Goal: Information Seeking & Learning: Learn about a topic

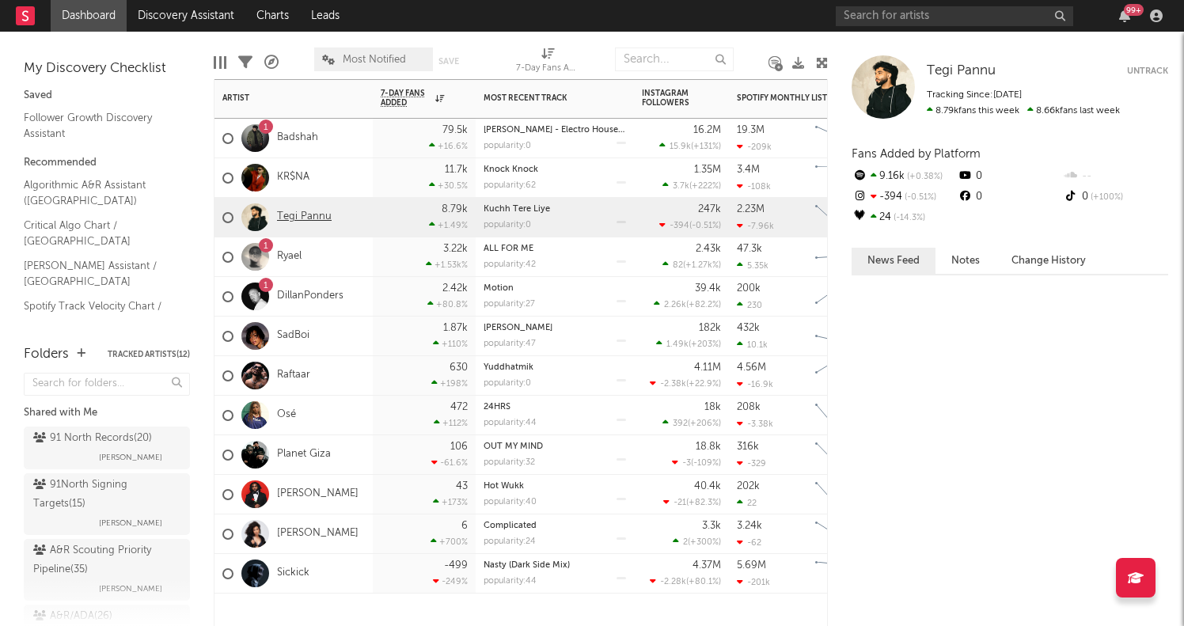
click at [286, 215] on link "Tegi Pannu" at bounding box center [304, 217] width 55 height 13
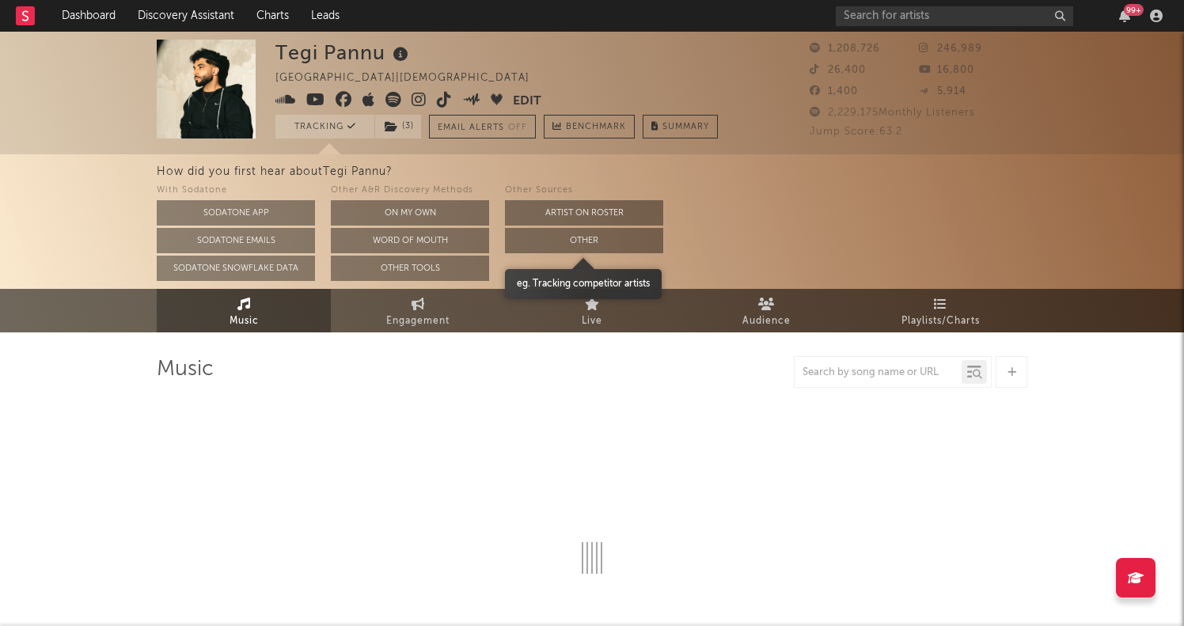
select select "6m"
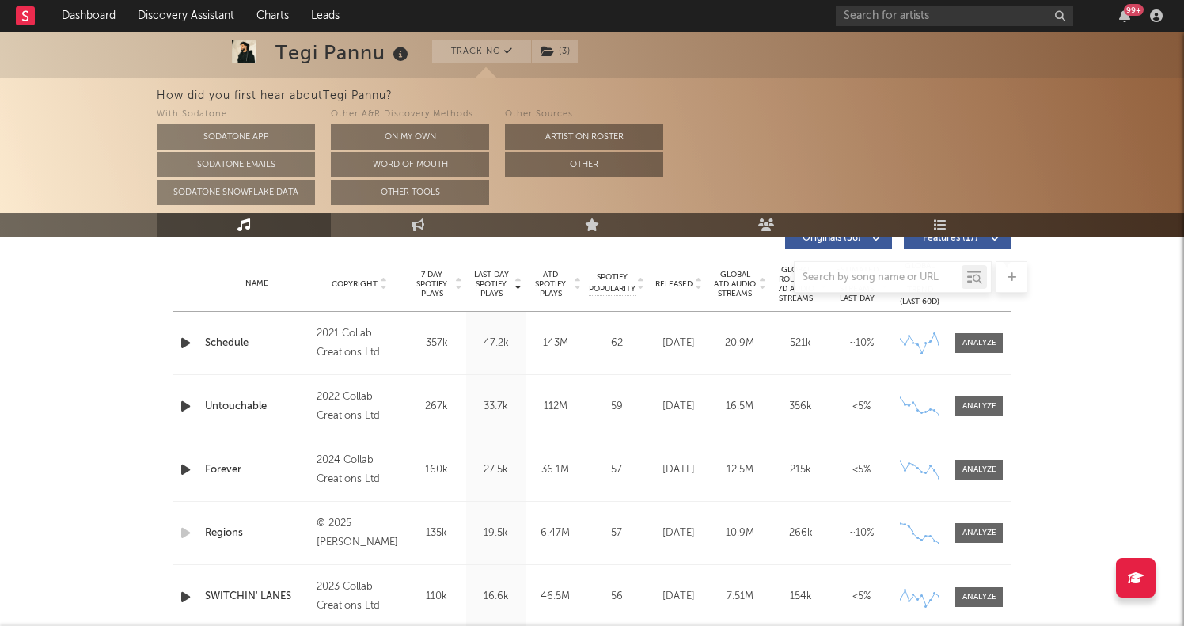
scroll to position [670, 0]
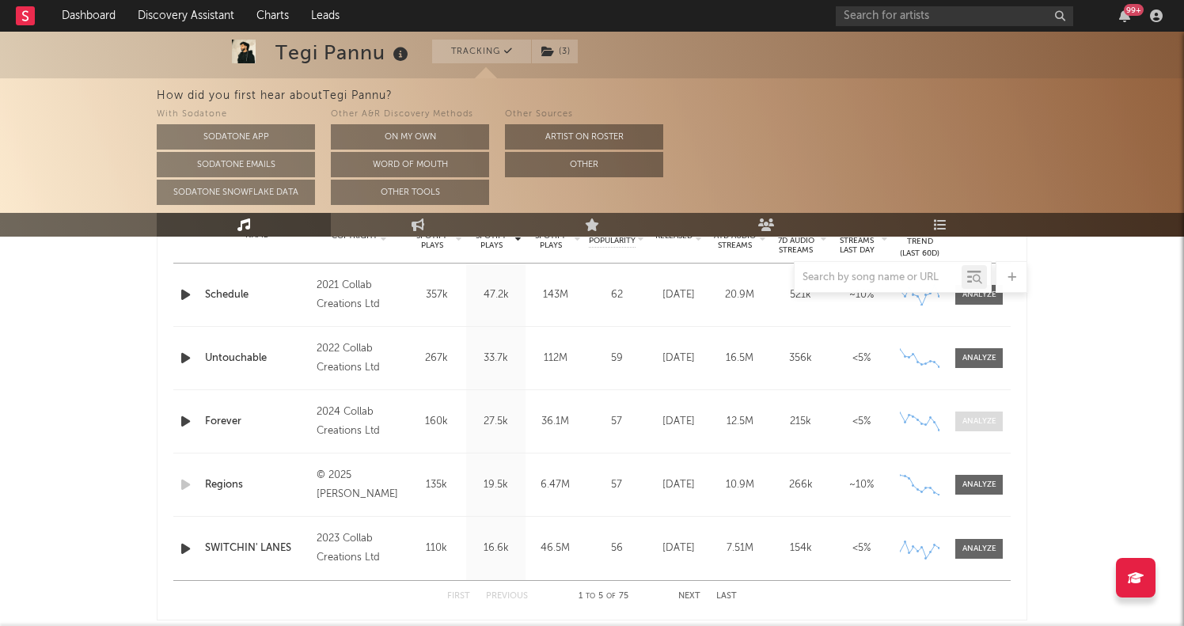
click at [963, 426] on div at bounding box center [980, 422] width 34 height 12
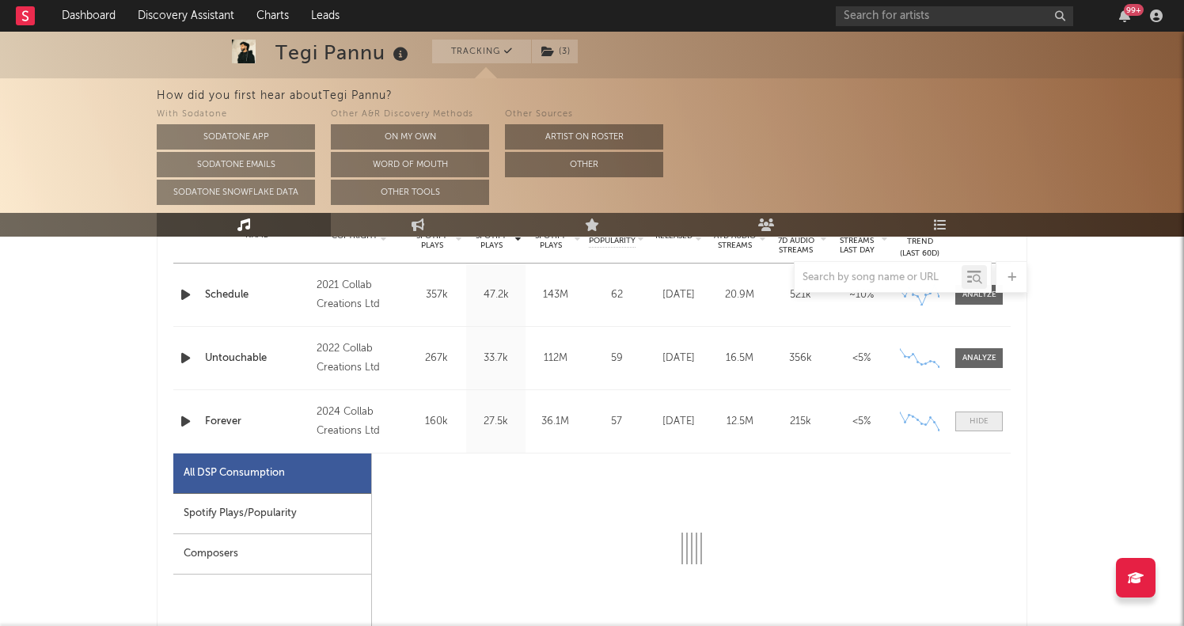
select select "6m"
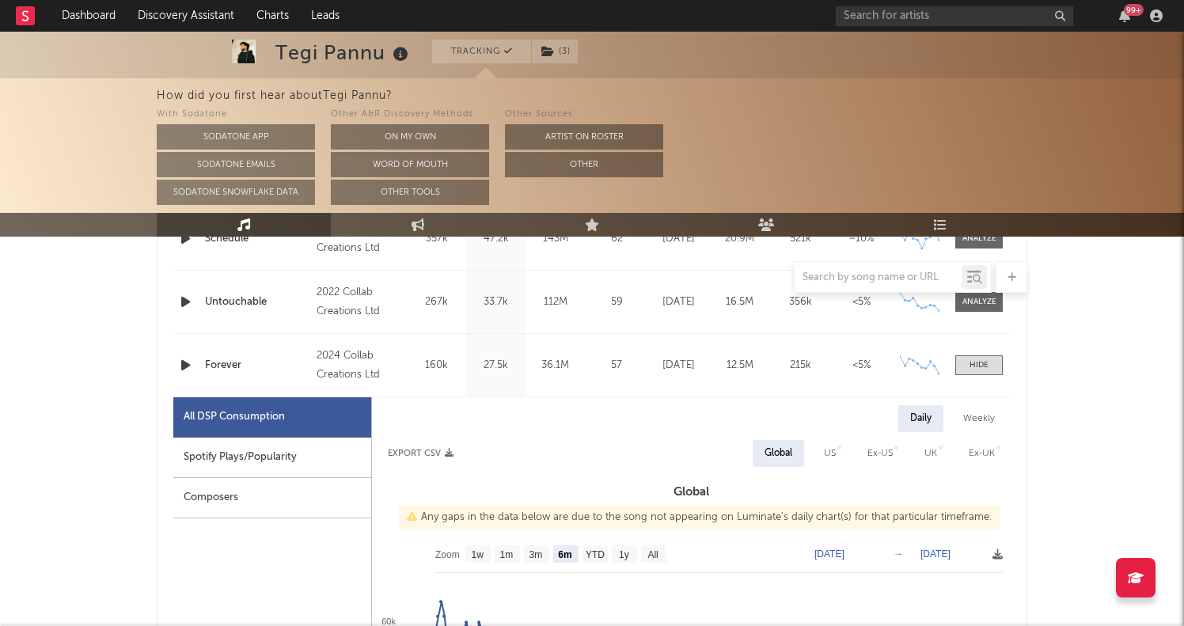
scroll to position [725, 0]
click at [975, 420] on div "Weekly" at bounding box center [979, 419] width 55 height 27
select select "6m"
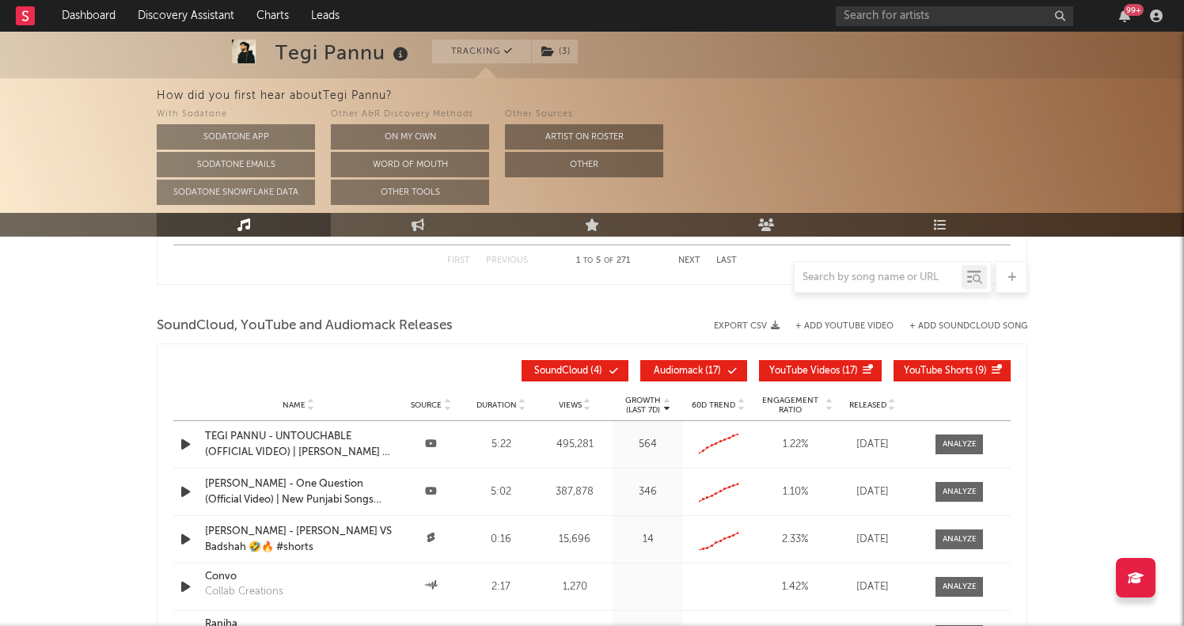
scroll to position [2693, 0]
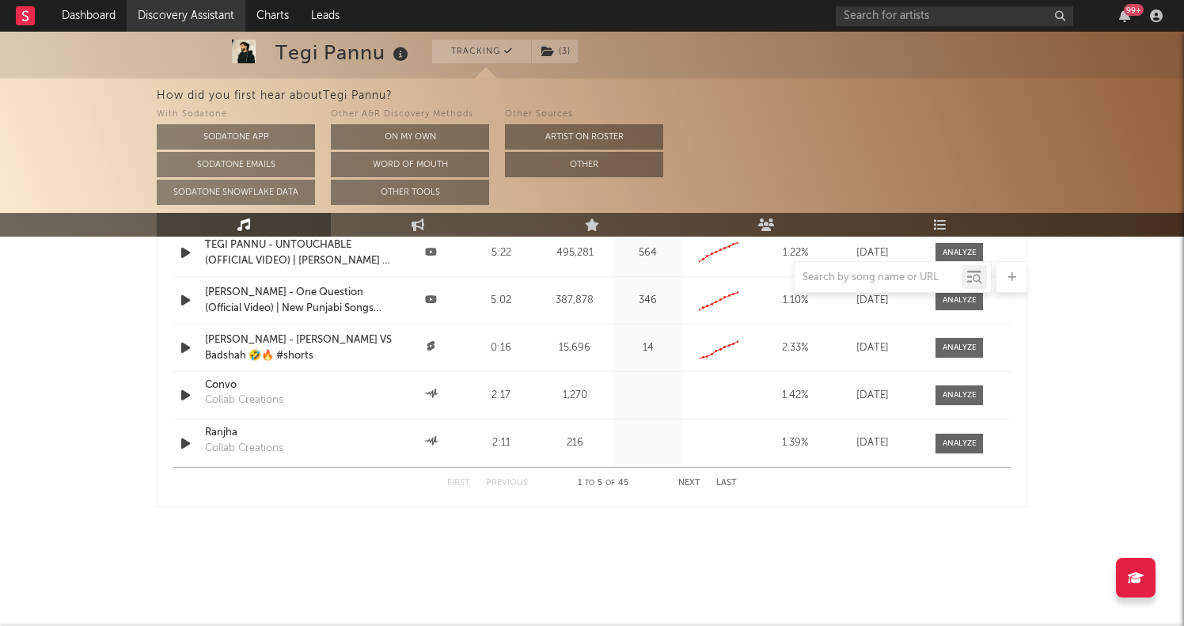
click at [184, 16] on link "Discovery Assistant" at bounding box center [186, 16] width 119 height 32
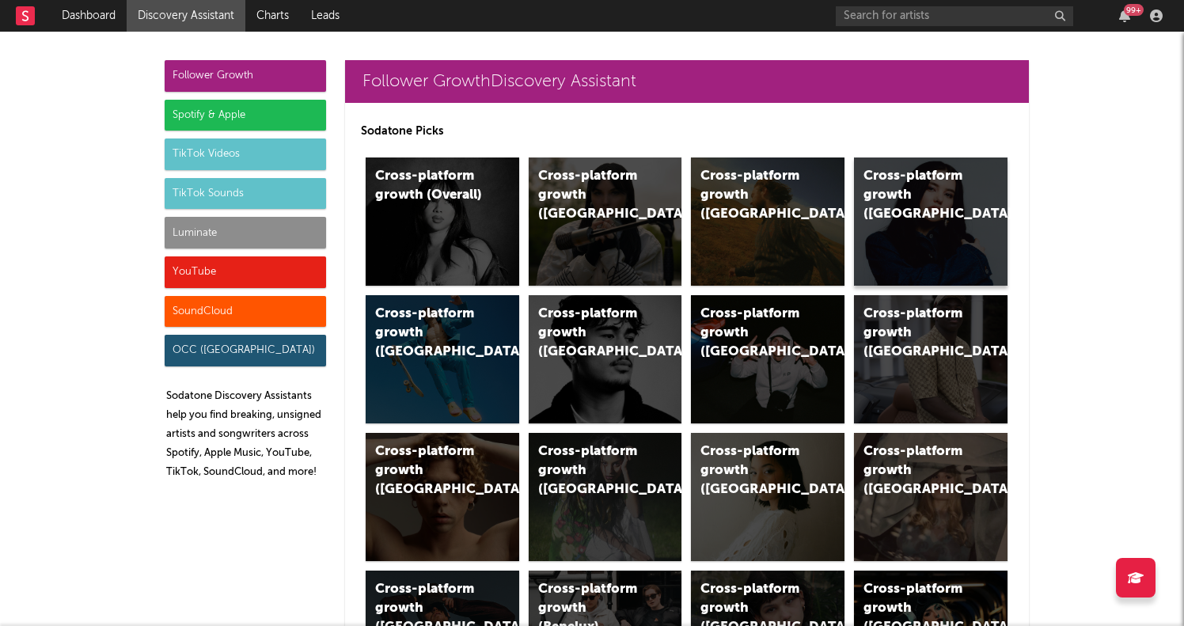
click at [941, 224] on div "Cross-platform growth (Canada)" at bounding box center [931, 222] width 154 height 128
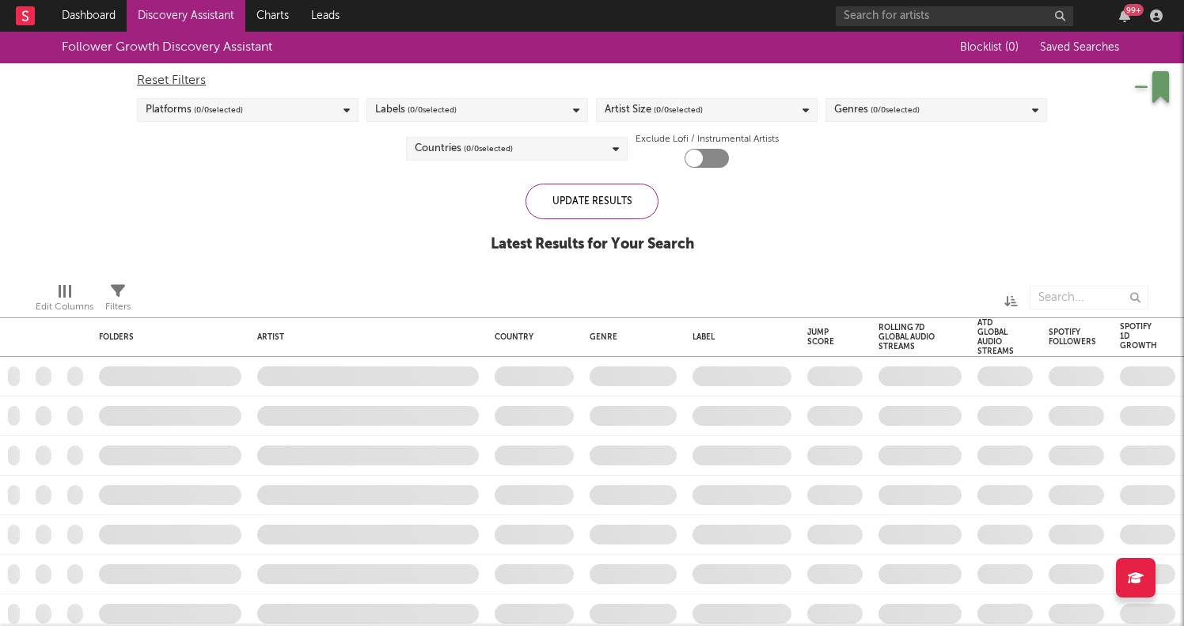
checkbox input "true"
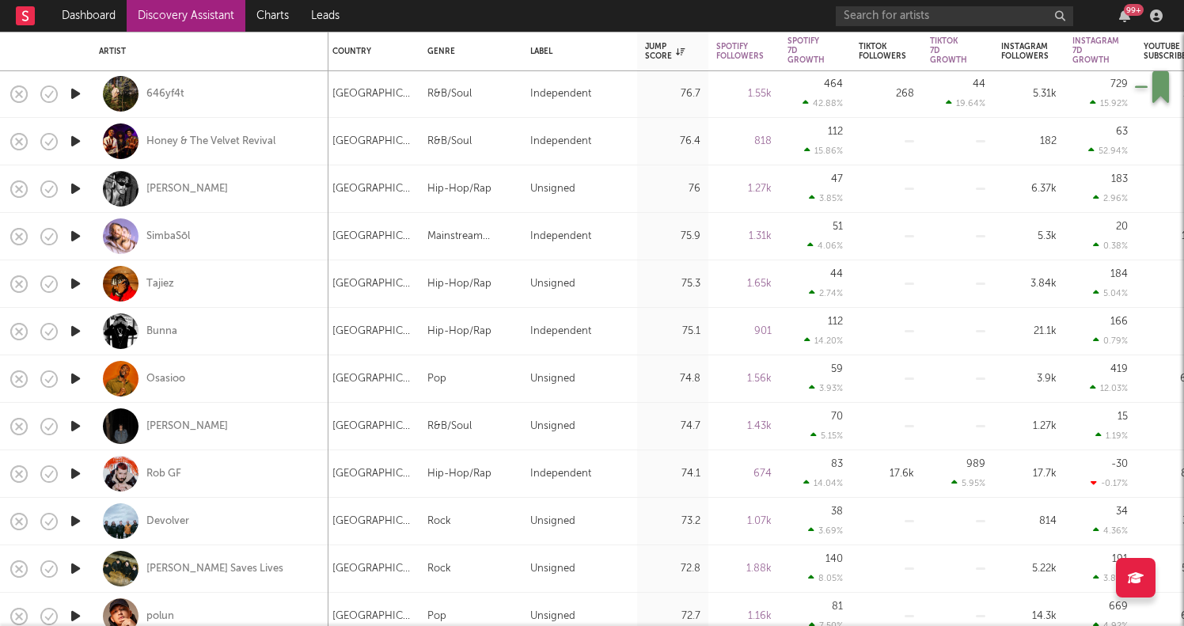
click at [76, 329] on icon "button" at bounding box center [75, 331] width 17 height 20
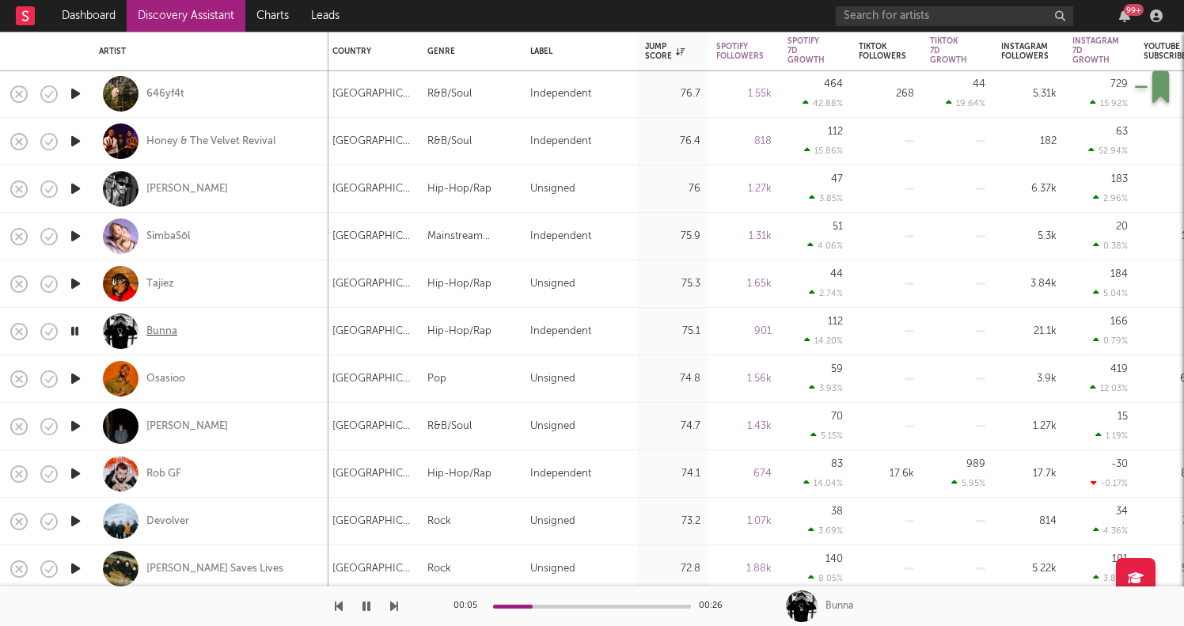
click at [169, 330] on div "Bunna" at bounding box center [161, 332] width 31 height 14
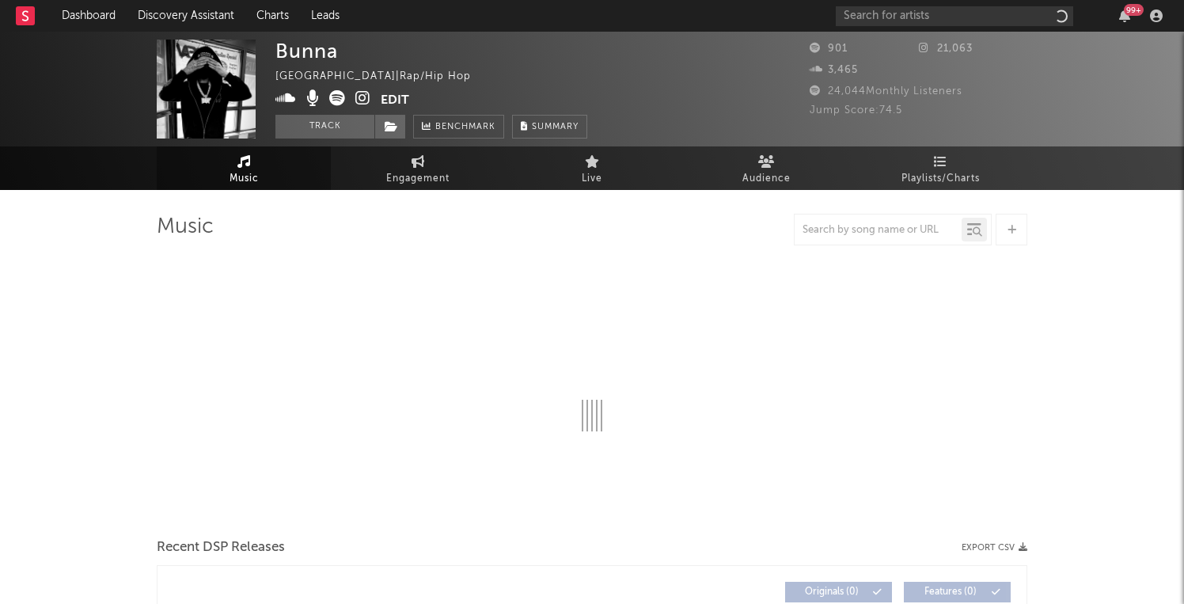
select select "1w"
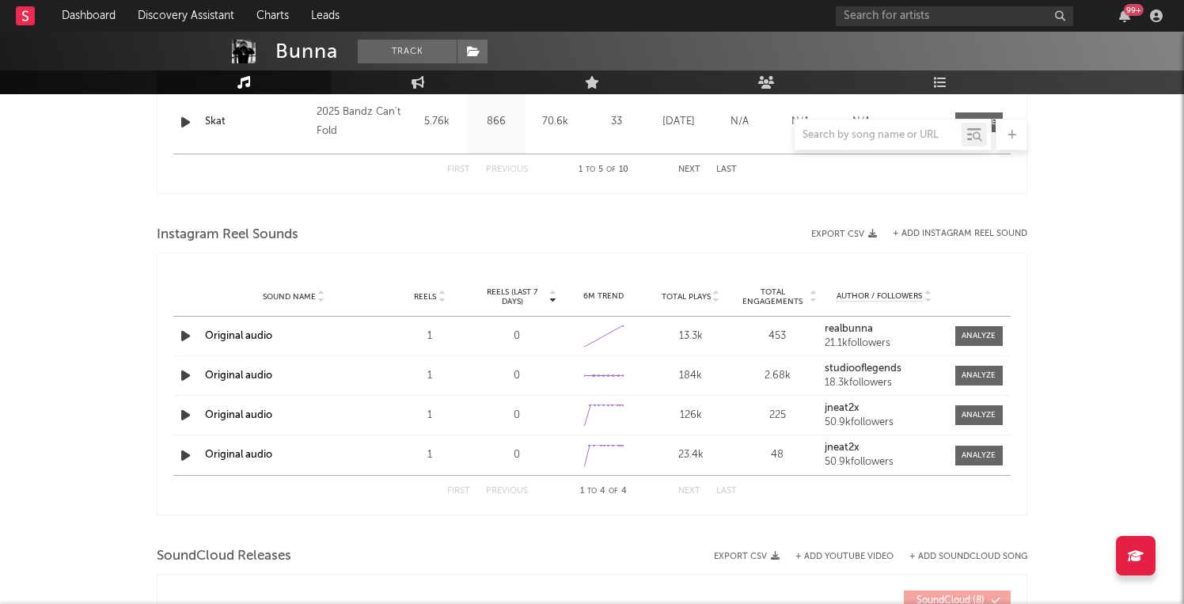
scroll to position [970, 0]
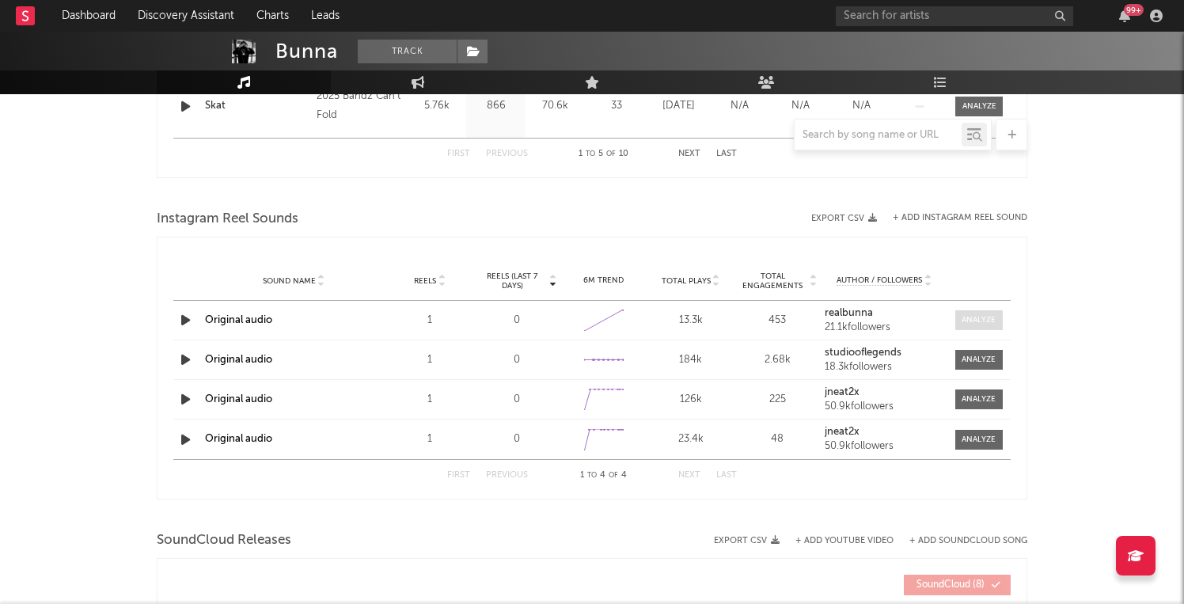
click at [974, 324] on div at bounding box center [979, 320] width 34 height 12
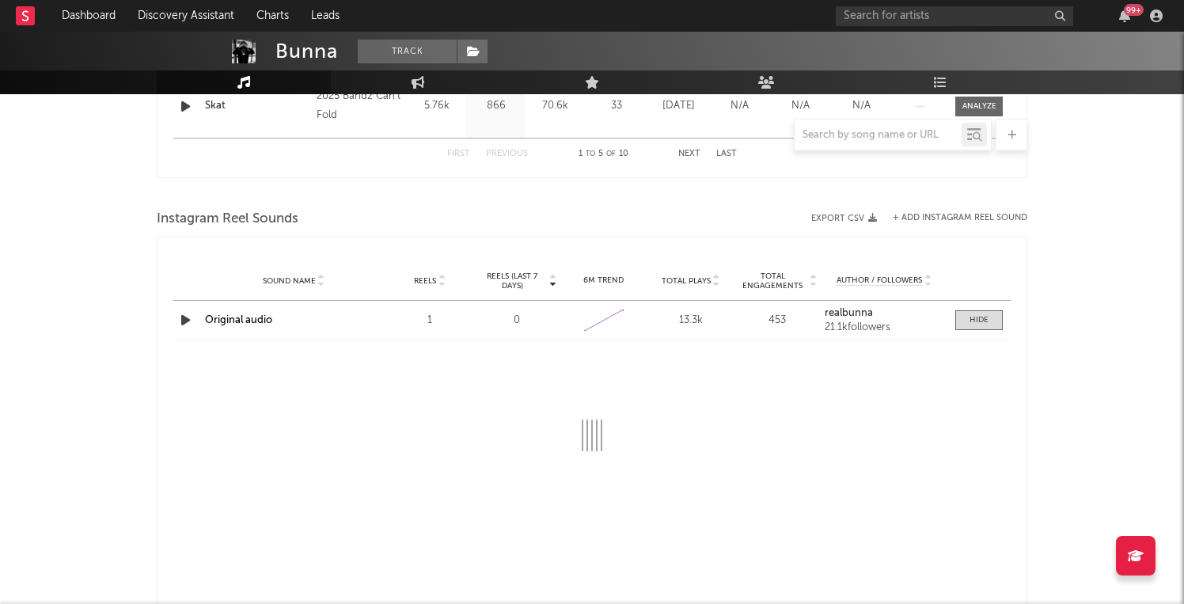
select select "1w"
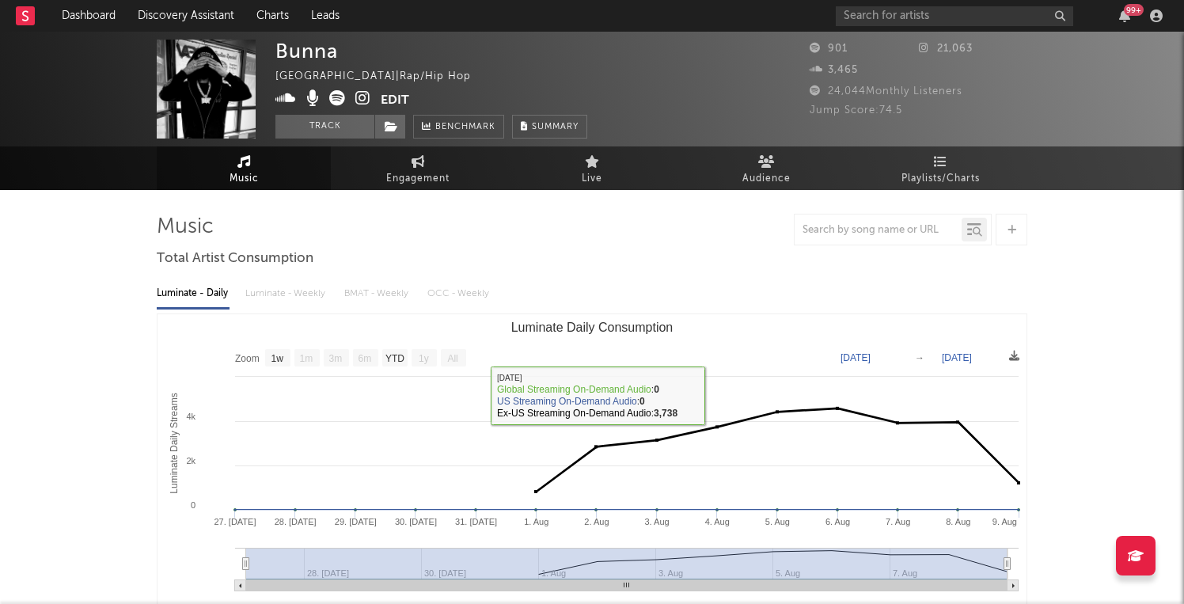
scroll to position [0, 0]
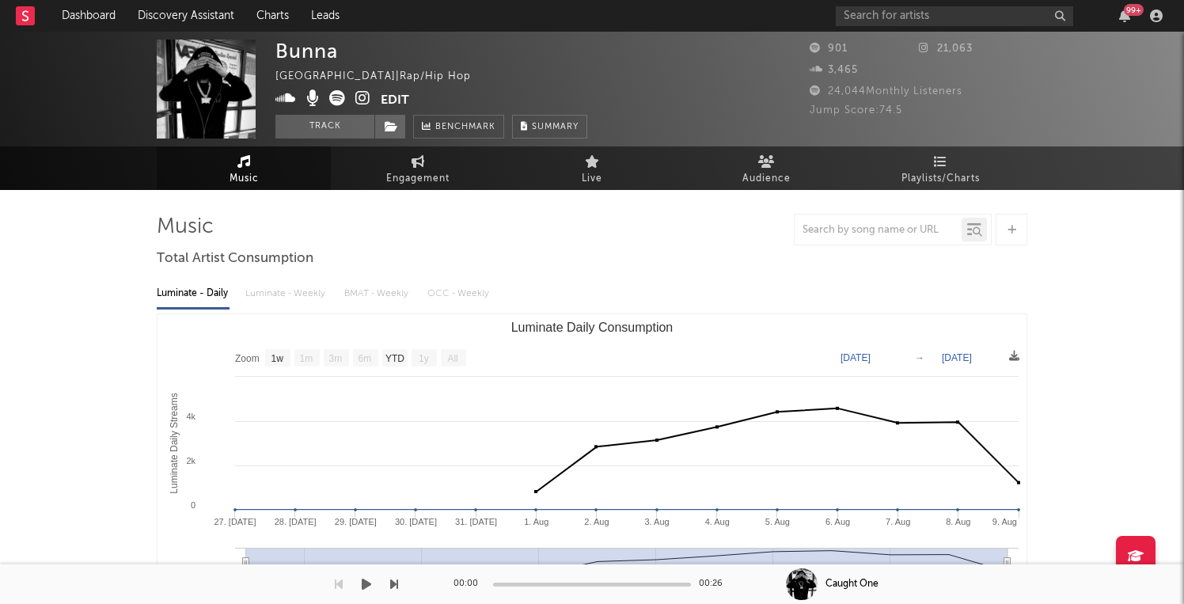
click at [369, 589] on icon "button" at bounding box center [367, 584] width 10 height 13
click at [369, 589] on icon "button" at bounding box center [367, 584] width 8 height 13
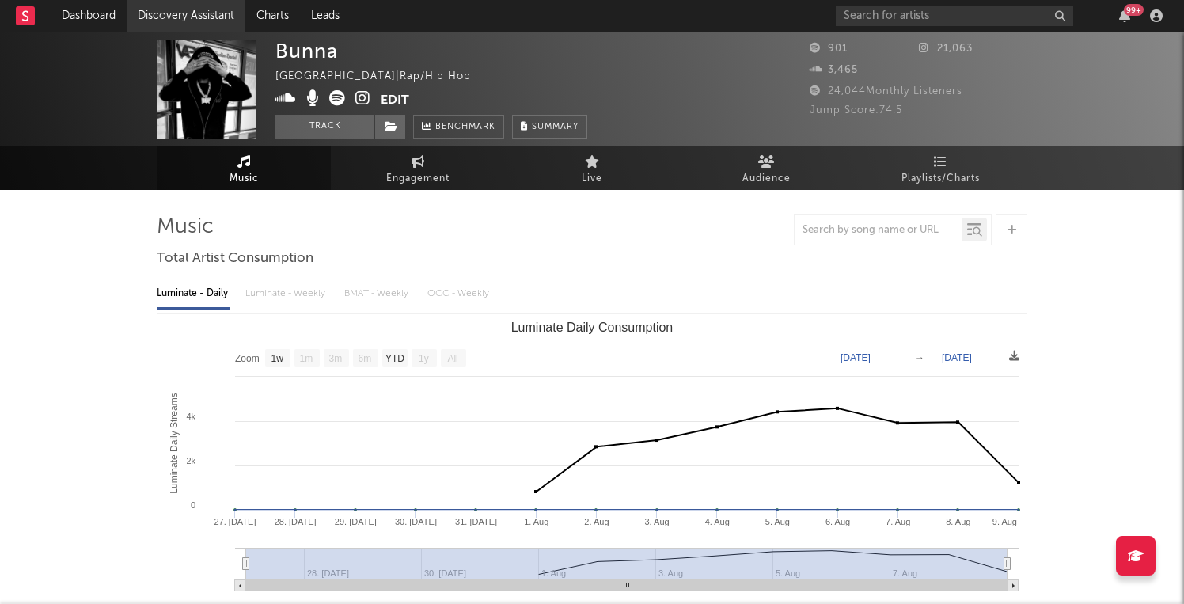
click at [188, 21] on link "Discovery Assistant" at bounding box center [186, 16] width 119 height 32
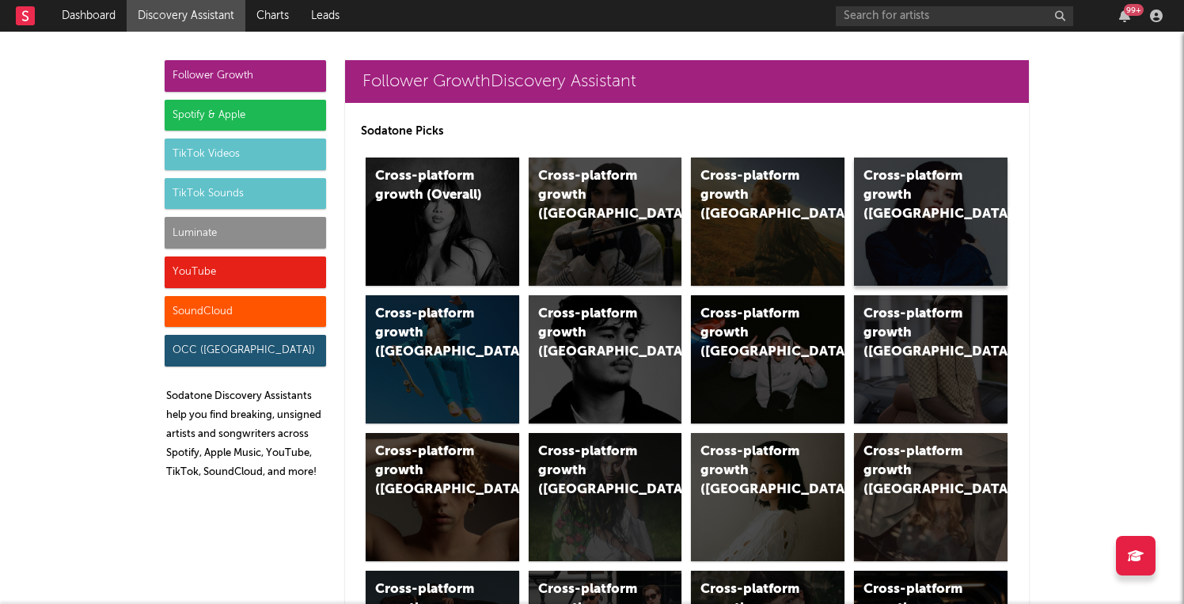
click at [912, 225] on div "Cross-platform growth (Canada)" at bounding box center [931, 222] width 154 height 128
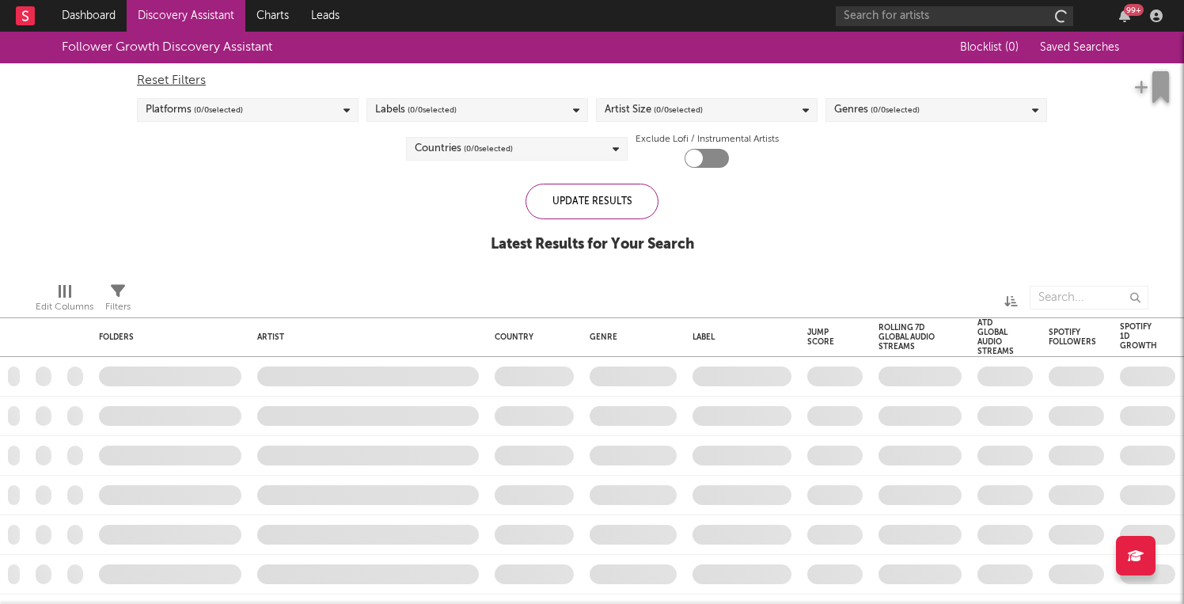
checkbox input "true"
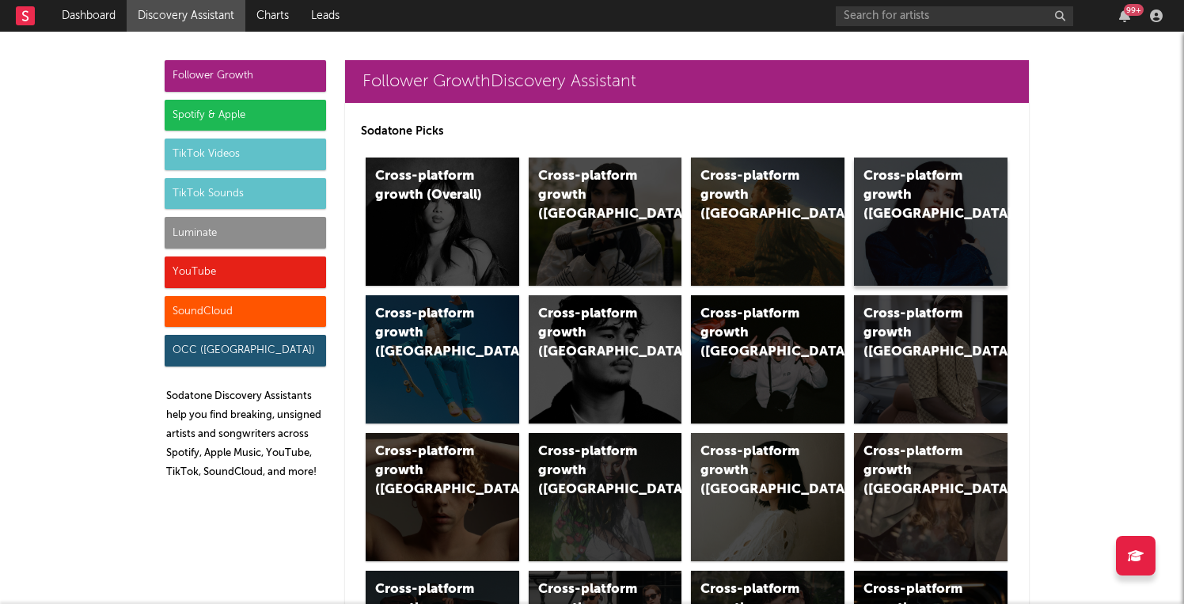
click at [934, 251] on div "Cross-platform growth (Canada)" at bounding box center [931, 222] width 154 height 128
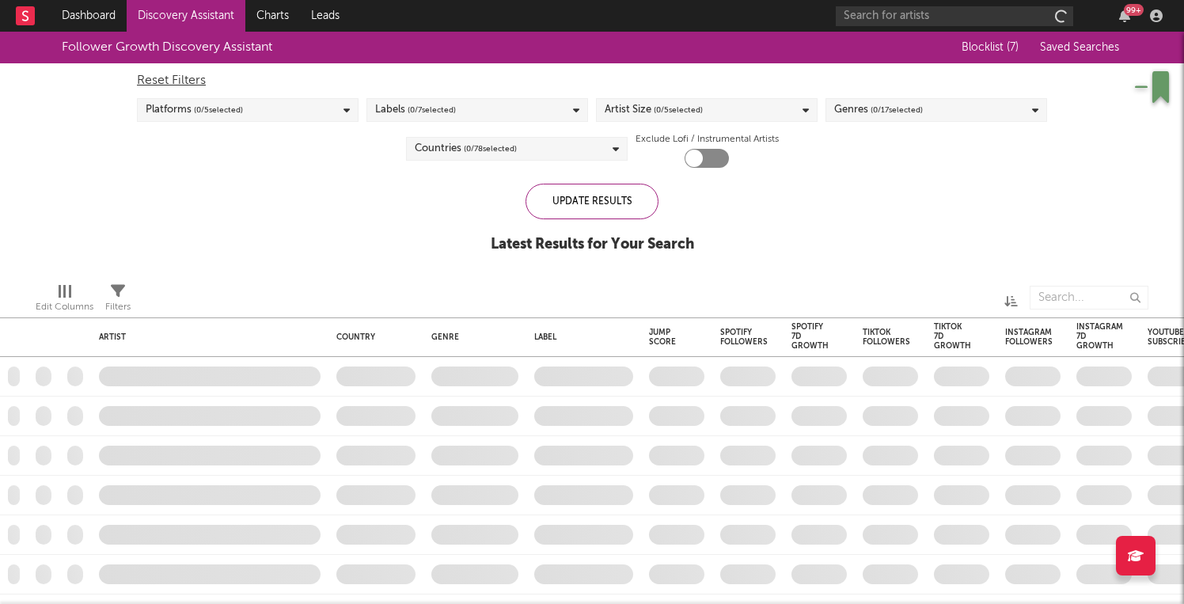
checkbox input "true"
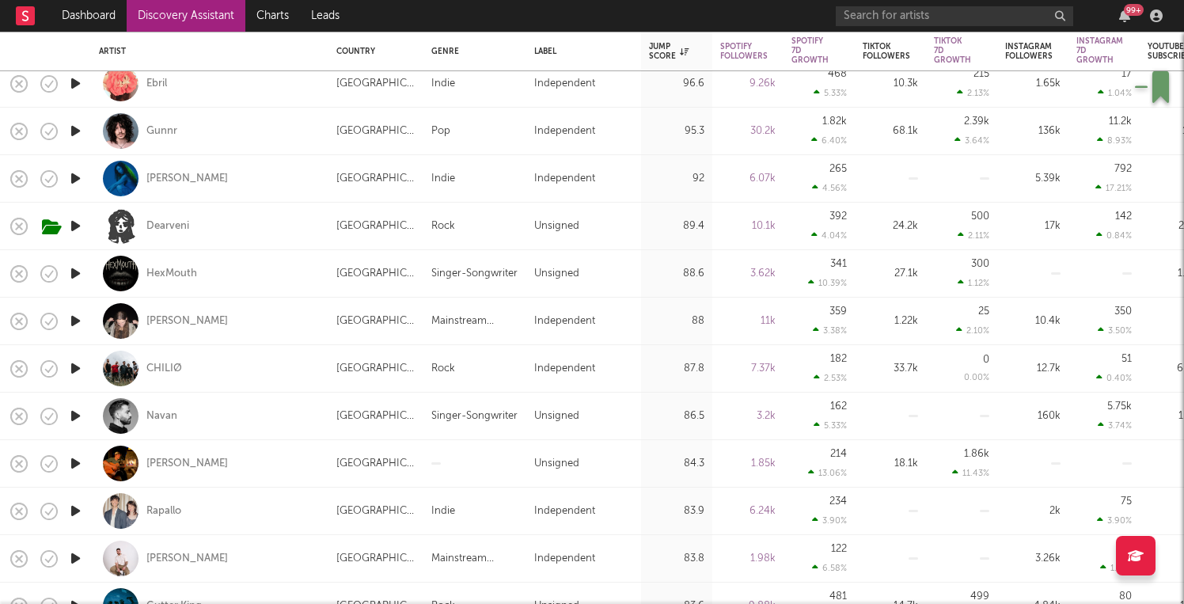
click at [78, 323] on icon "button" at bounding box center [75, 321] width 17 height 20
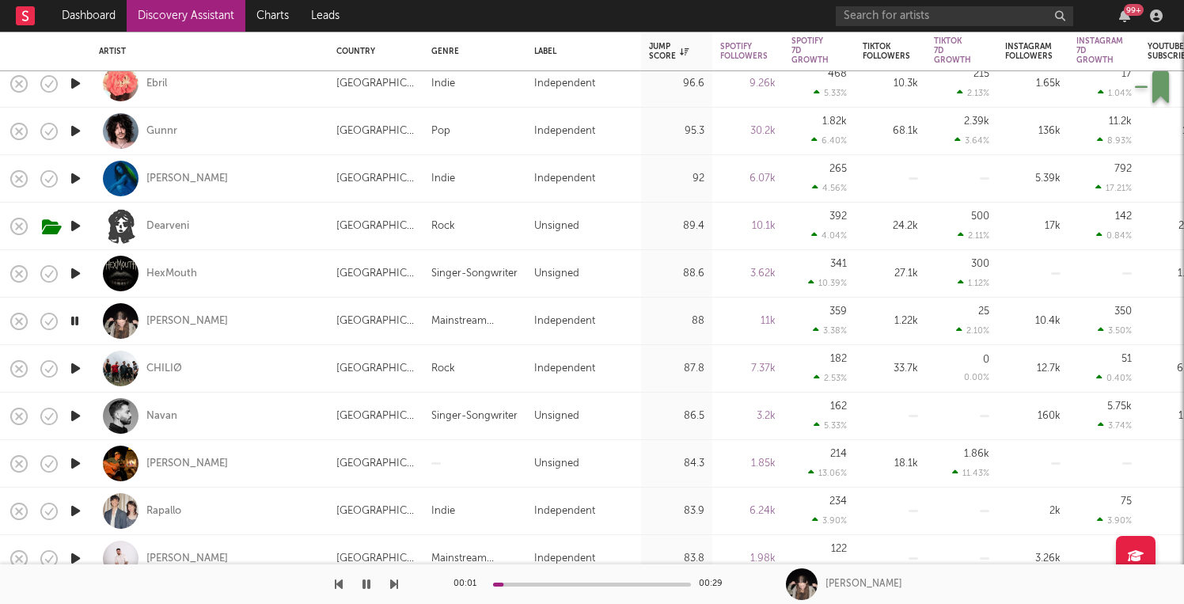
click at [78, 323] on icon "button" at bounding box center [74, 321] width 15 height 20
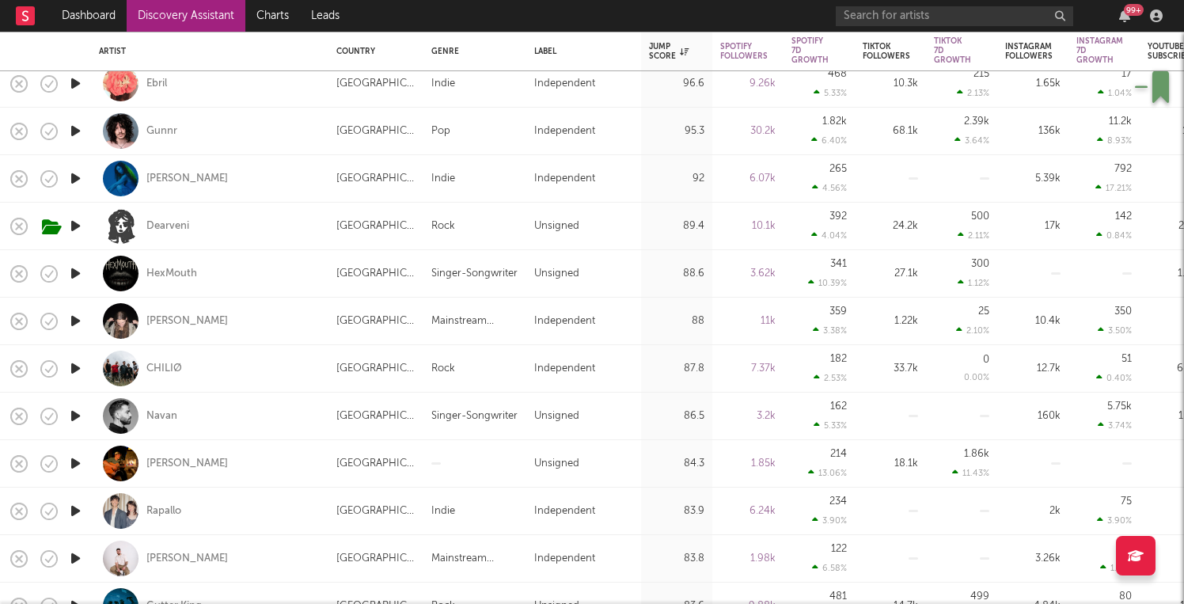
click at [78, 323] on icon "button" at bounding box center [75, 321] width 17 height 20
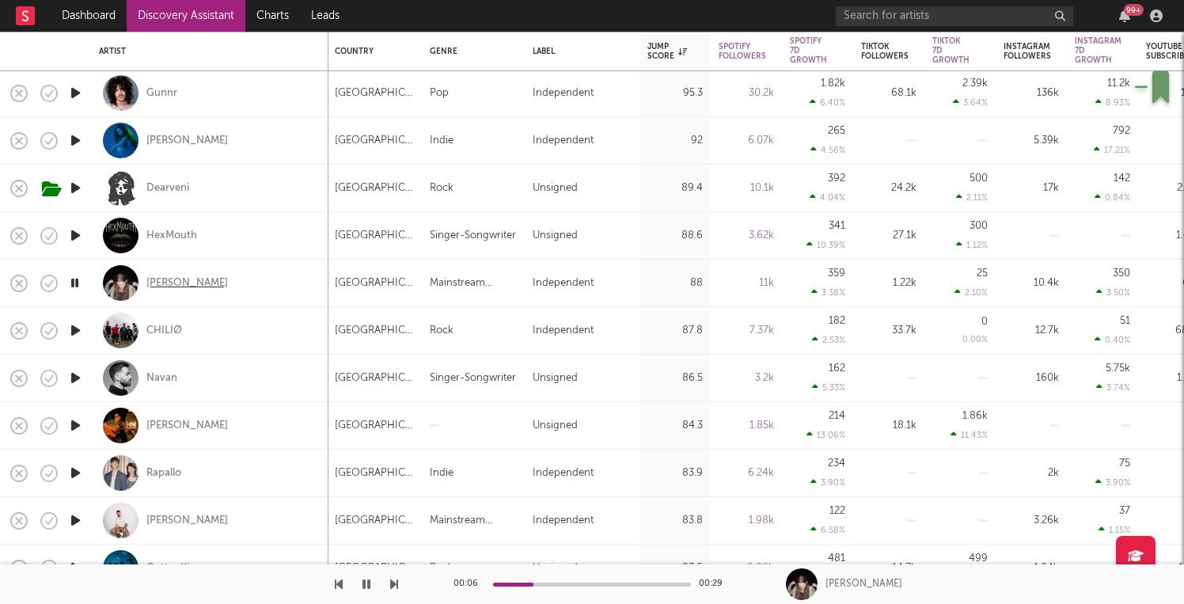
click at [165, 281] on div "[PERSON_NAME]" at bounding box center [187, 283] width 82 height 14
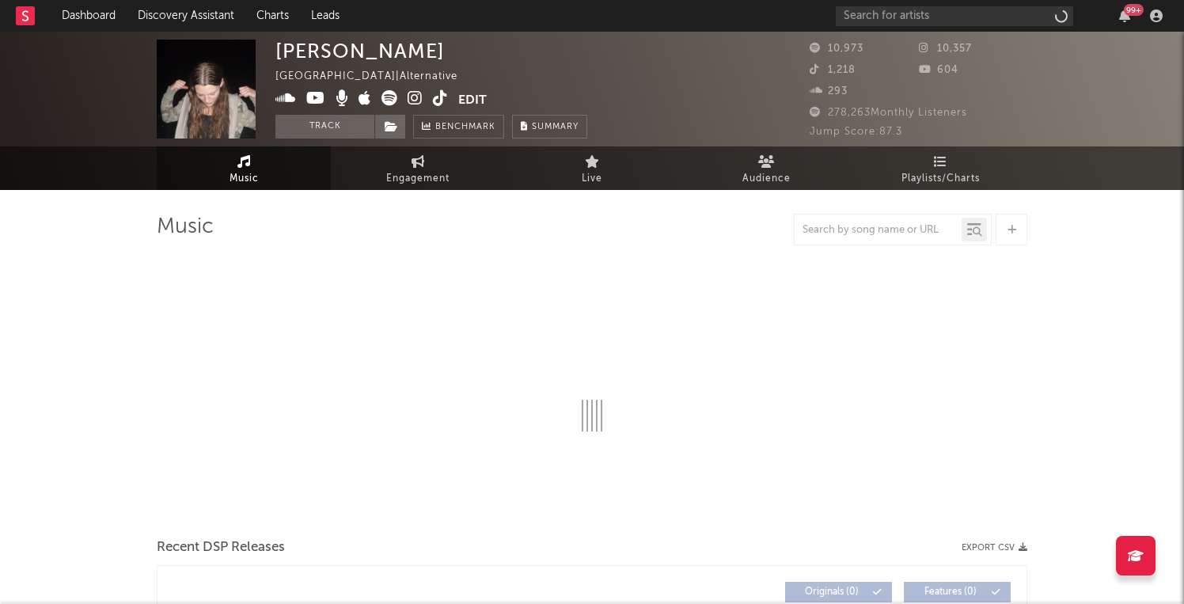
select select "6m"
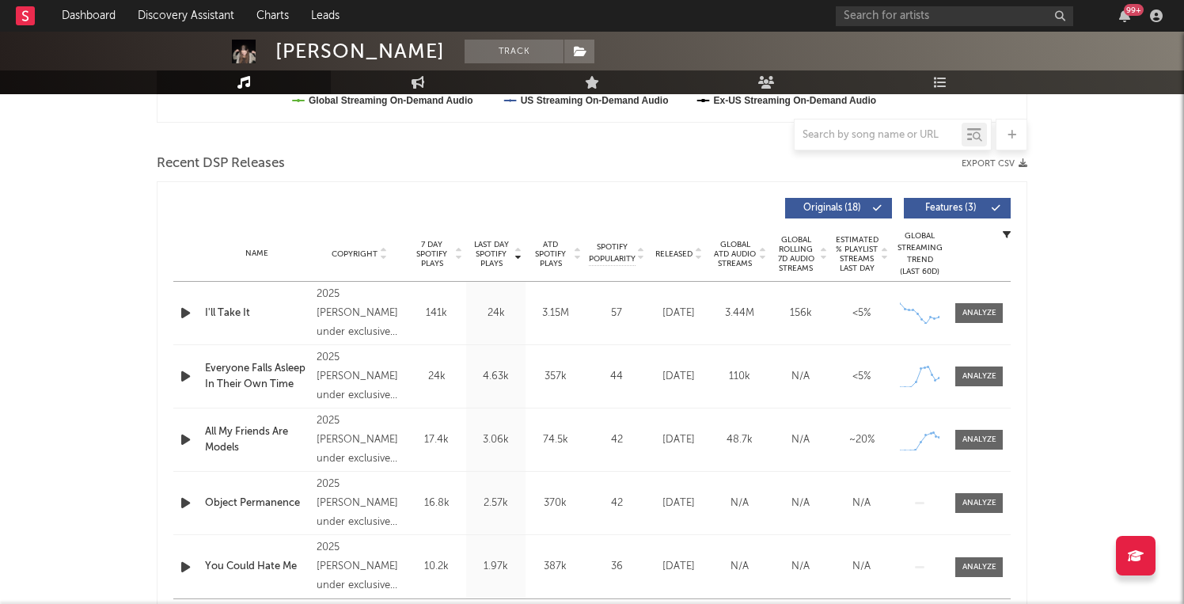
scroll to position [491, 0]
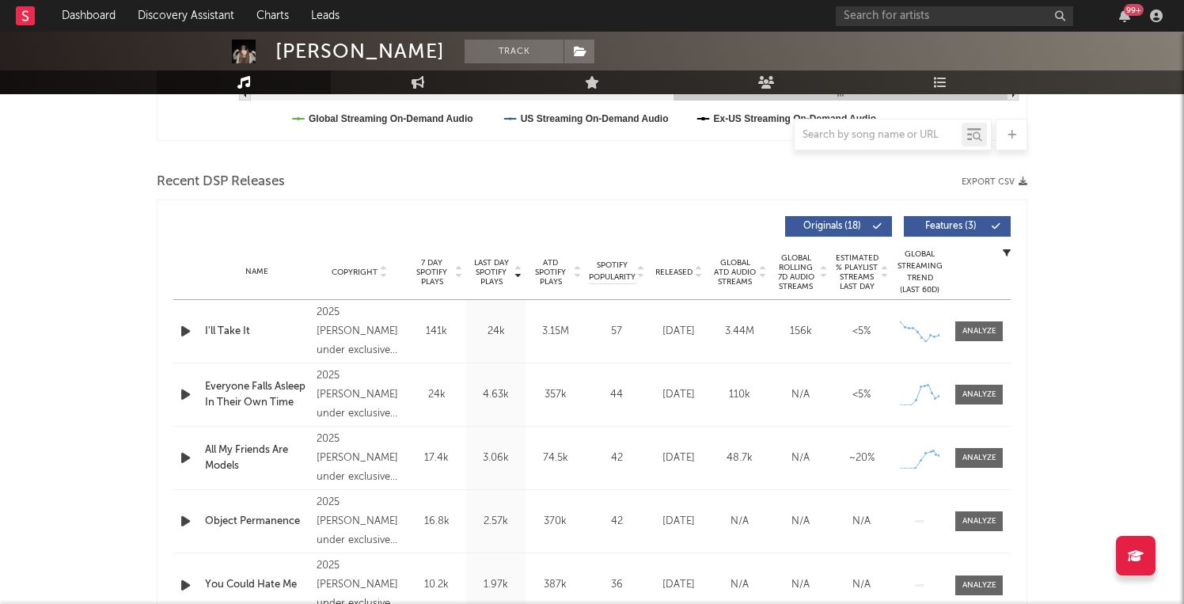
click at [187, 335] on icon "button" at bounding box center [185, 331] width 17 height 20
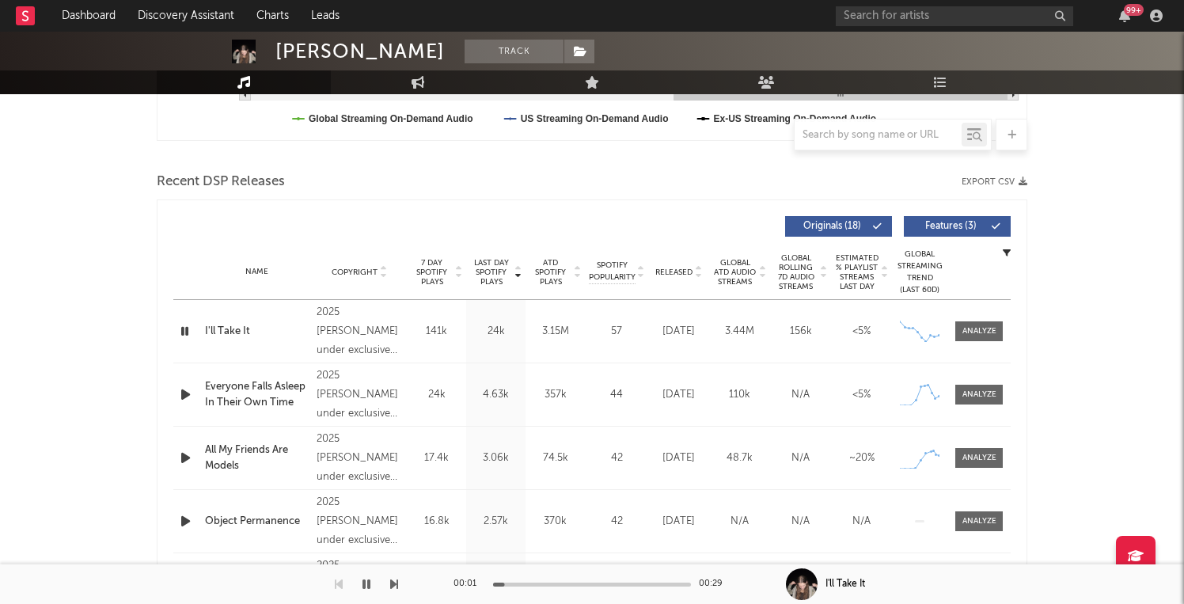
click at [363, 579] on icon "button" at bounding box center [367, 584] width 8 height 13
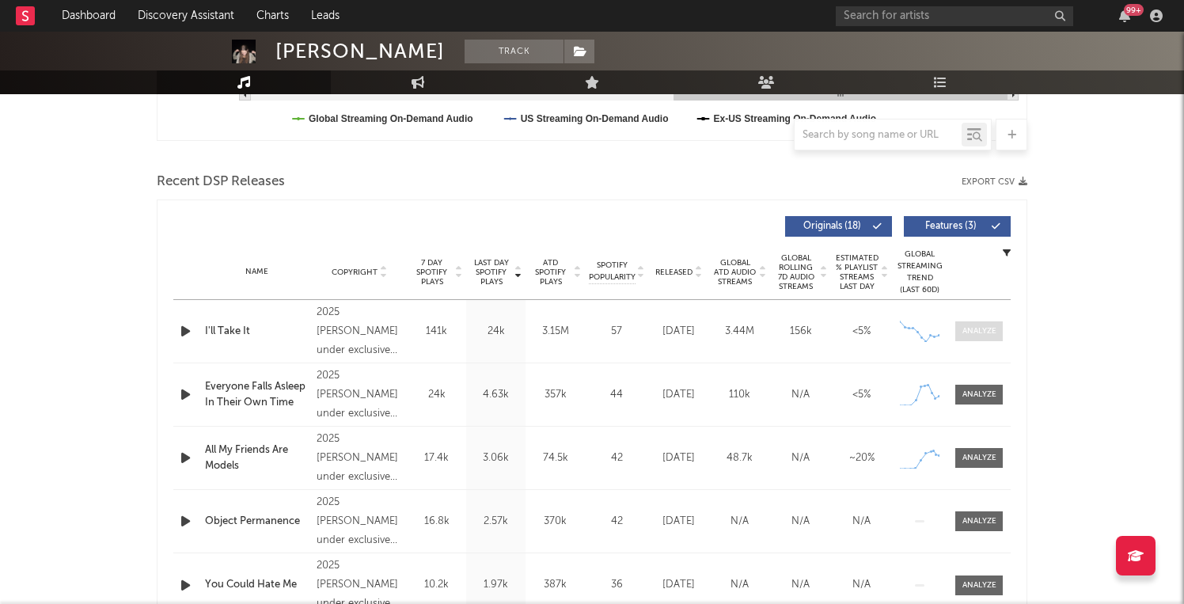
click at [982, 324] on span at bounding box center [980, 331] width 48 height 20
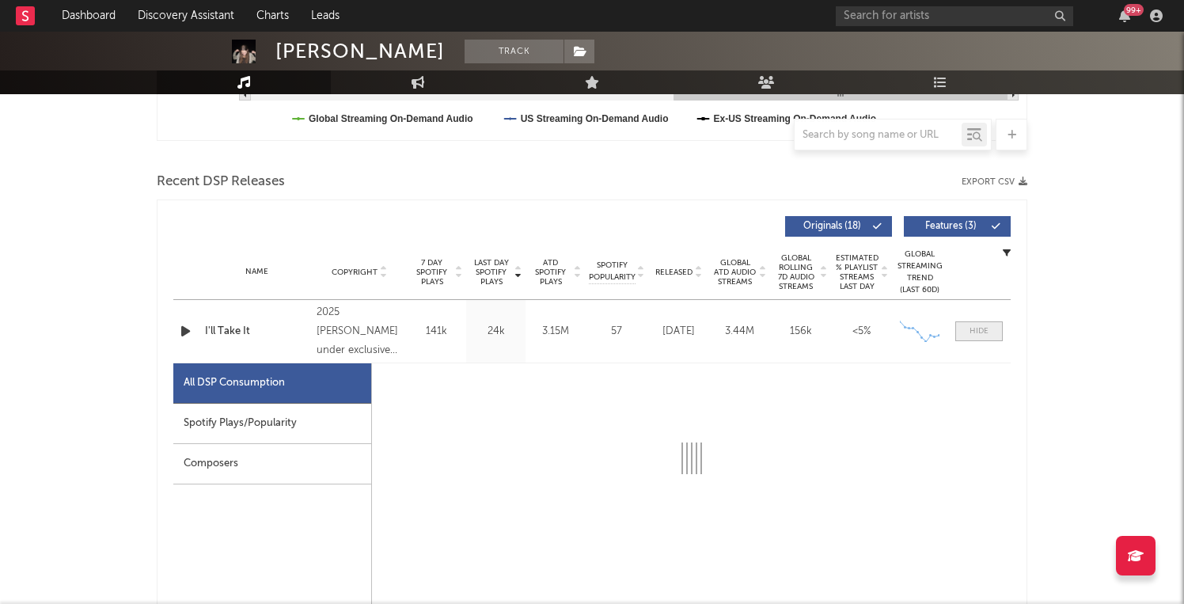
select select "1w"
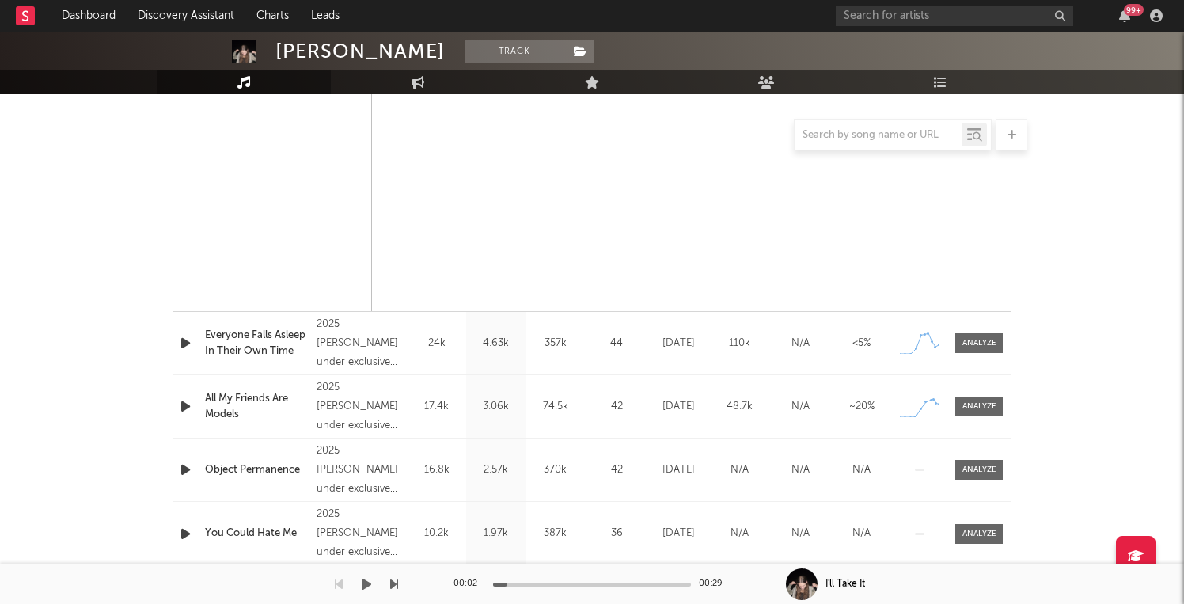
scroll to position [1411, 0]
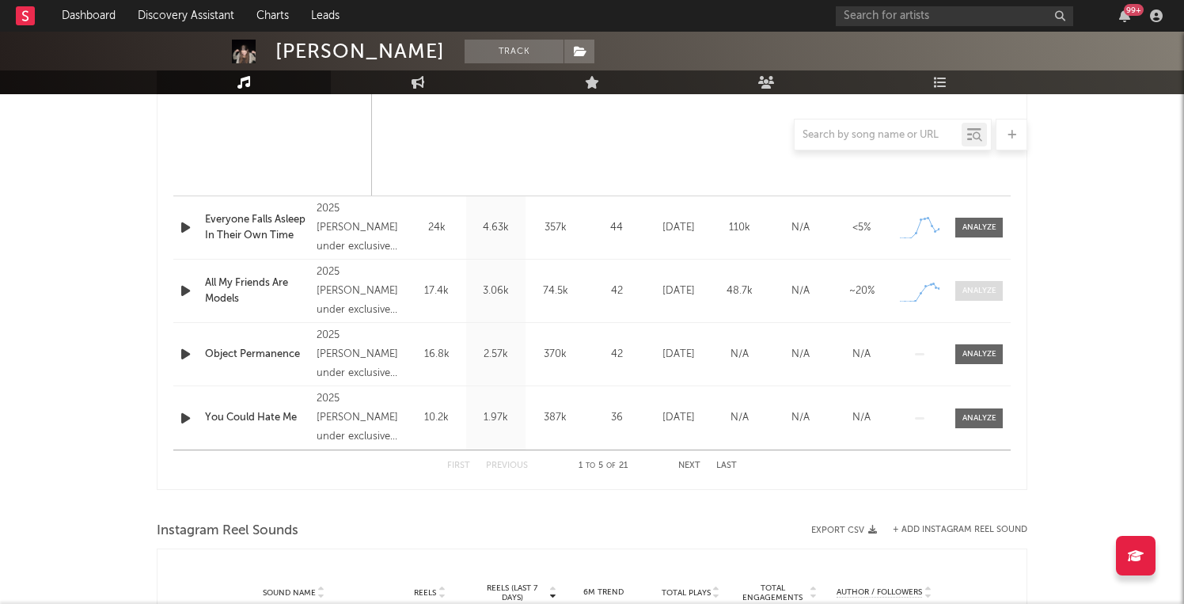
click at [995, 294] on div at bounding box center [980, 291] width 34 height 12
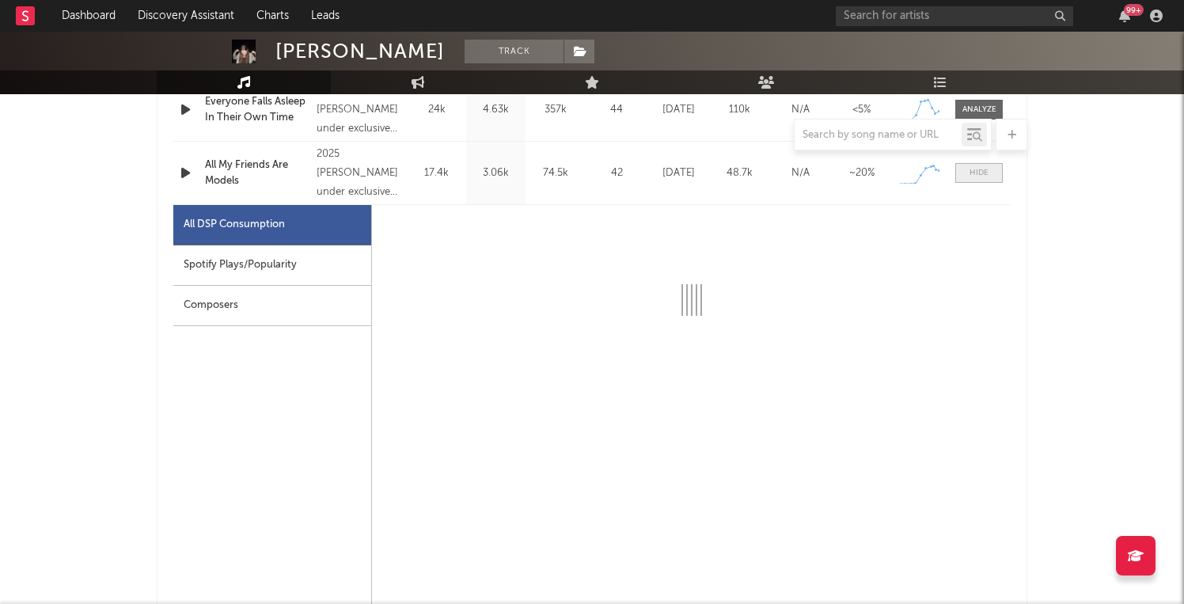
scroll to position [1532, 1]
select select "1w"
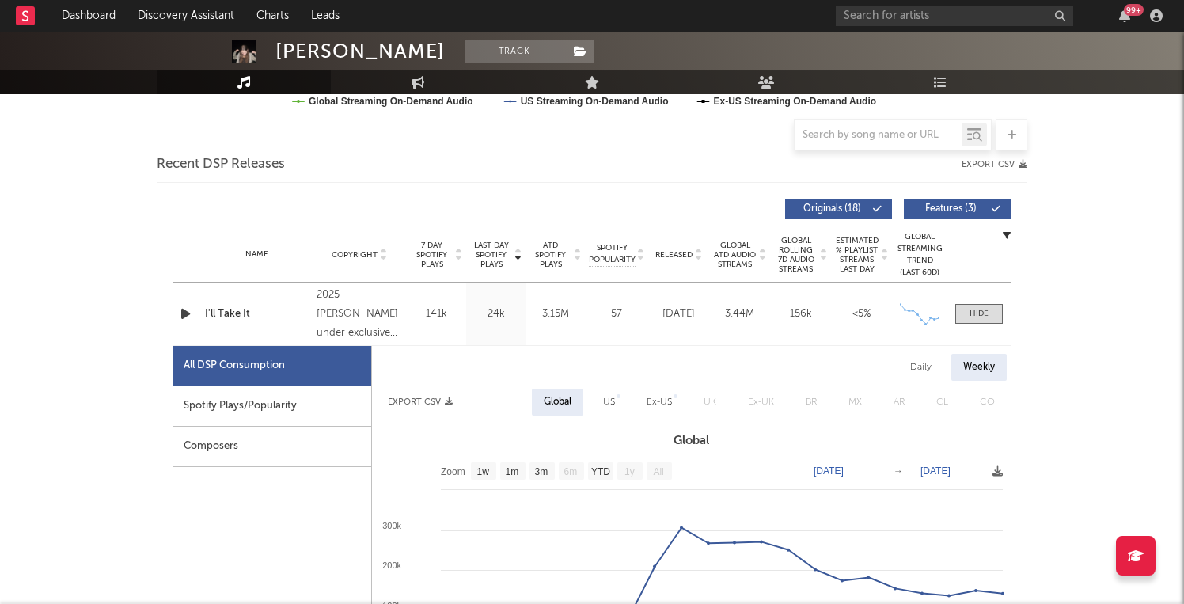
scroll to position [515, 0]
